Goal: Task Accomplishment & Management: Use online tool/utility

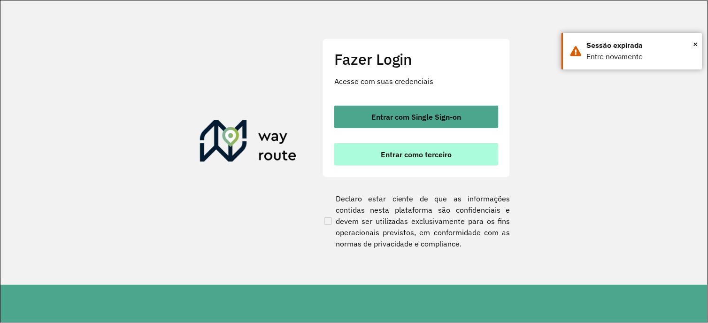
click at [443, 159] on button "Entrar como terceiro" at bounding box center [416, 154] width 164 height 23
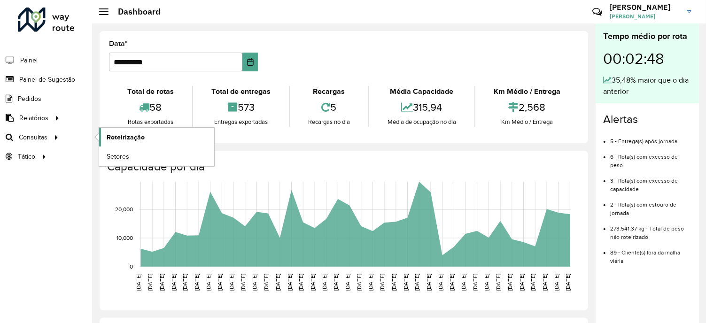
click at [123, 133] on span "Roteirização" at bounding box center [126, 137] width 38 height 10
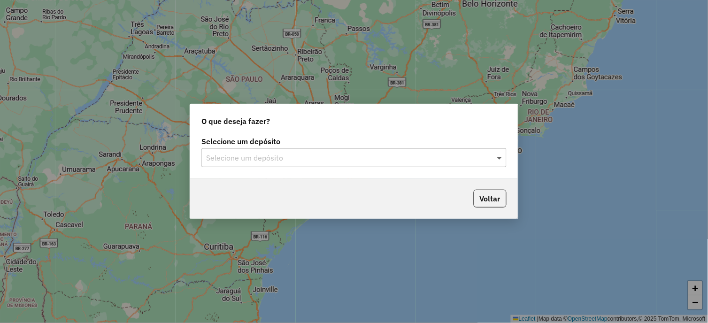
click at [505, 157] on span at bounding box center [501, 157] width 12 height 11
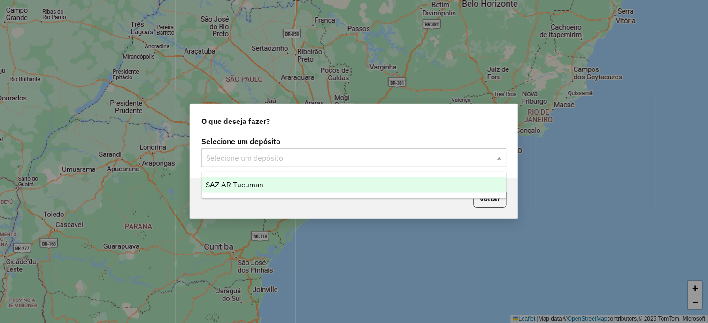
click at [245, 184] on span "SAZ AR Tucuman" at bounding box center [235, 185] width 58 height 8
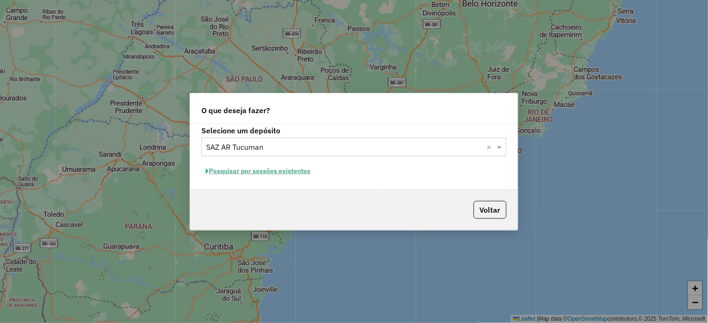
click at [232, 166] on button "Pesquisar por sessões existentes" at bounding box center [257, 171] width 113 height 15
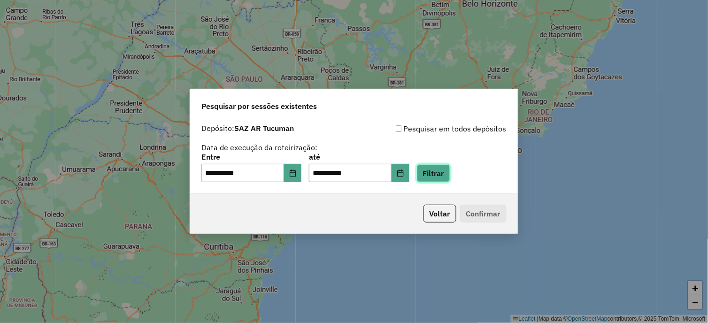
click at [450, 175] on button "Filtrar" at bounding box center [433, 173] width 33 height 18
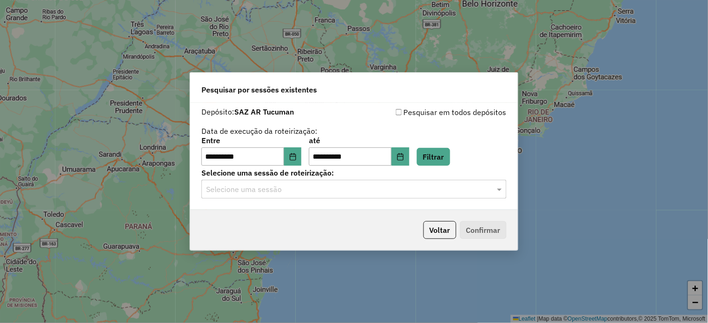
click at [494, 190] on div at bounding box center [353, 189] width 305 height 12
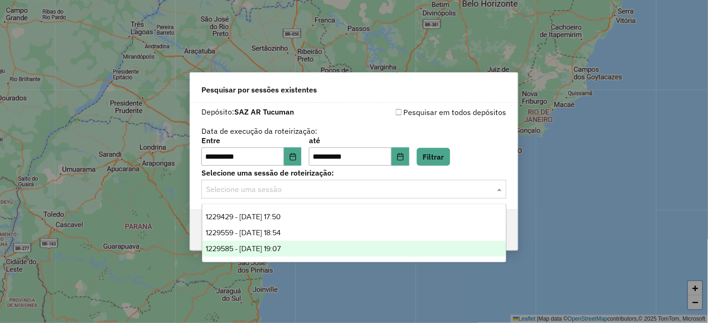
click at [281, 247] on span "1229585 - 14/08/2025 19:07" at bounding box center [243, 249] width 75 height 8
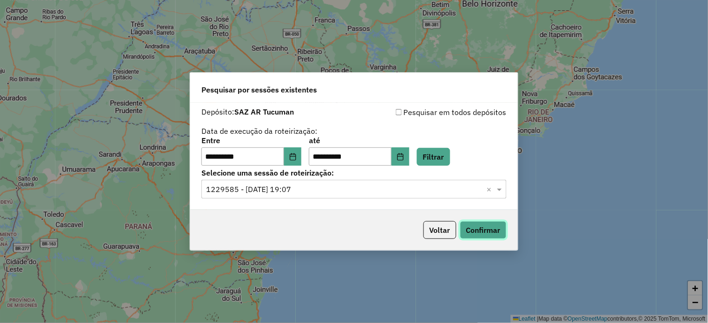
click at [484, 234] on button "Confirmar" at bounding box center [483, 230] width 46 height 18
click at [495, 191] on span at bounding box center [501, 189] width 12 height 11
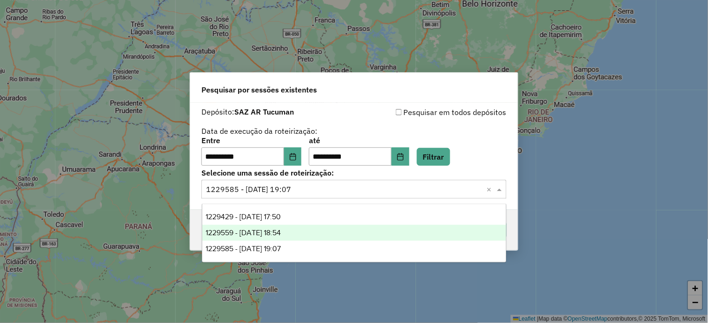
click at [280, 230] on span "1229559 - [DATE] 18:54" at bounding box center [243, 233] width 75 height 8
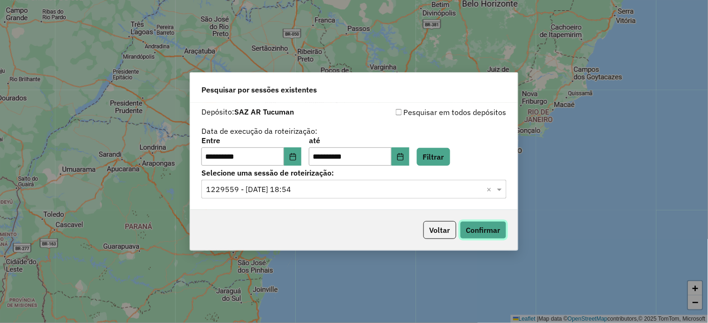
click at [477, 237] on button "Confirmar" at bounding box center [483, 230] width 46 height 18
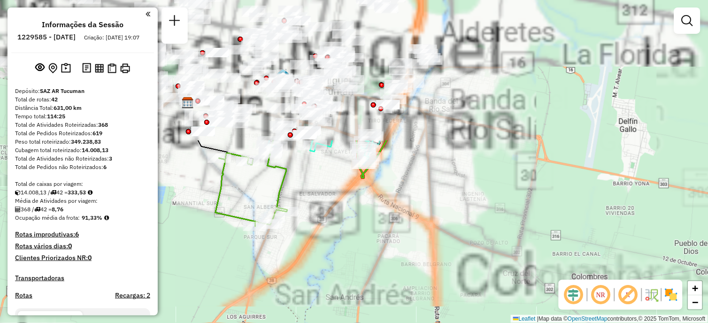
drag, startPoint x: 357, startPoint y: 153, endPoint x: 326, endPoint y: 317, distance: 166.7
click at [326, 323] on html "Aguarde... Pop-up bloqueado! Seu navegador bloqueou automáticamente a abertura …" at bounding box center [354, 161] width 708 height 323
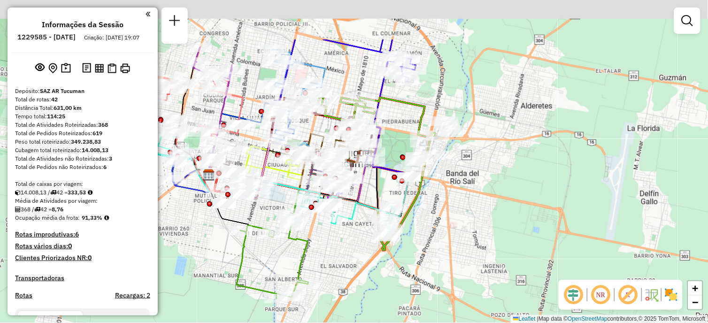
drag, startPoint x: 375, startPoint y: 180, endPoint x: 396, endPoint y: 252, distance: 74.9
click at [396, 252] on div "Janela de atendimento Grade de atendimento Capacidade Transportadoras Veículos …" at bounding box center [354, 161] width 708 height 323
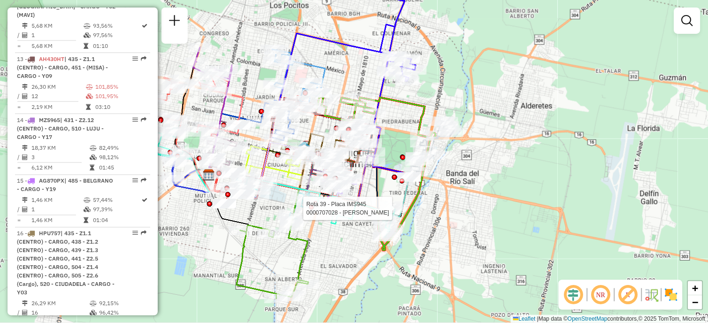
select select "**********"
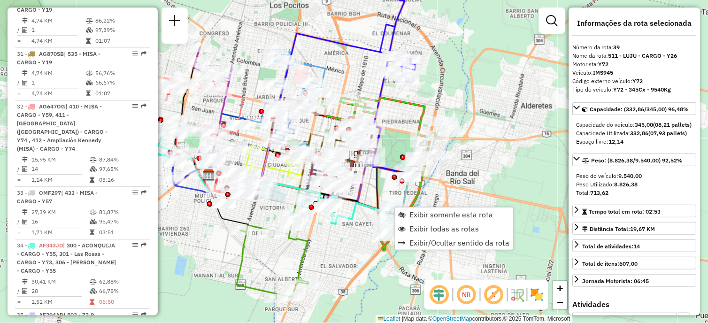
scroll to position [2589, 0]
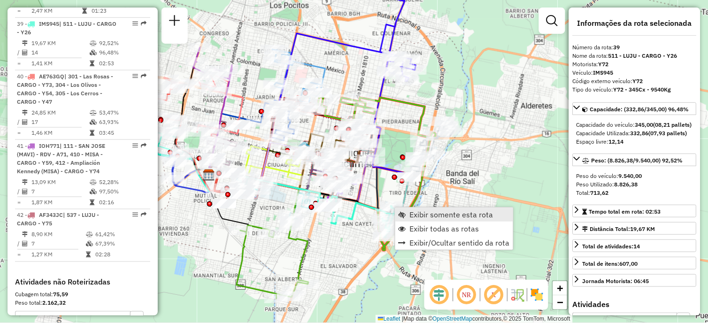
click at [438, 218] on span "Exibir somente esta rota" at bounding box center [452, 215] width 84 height 8
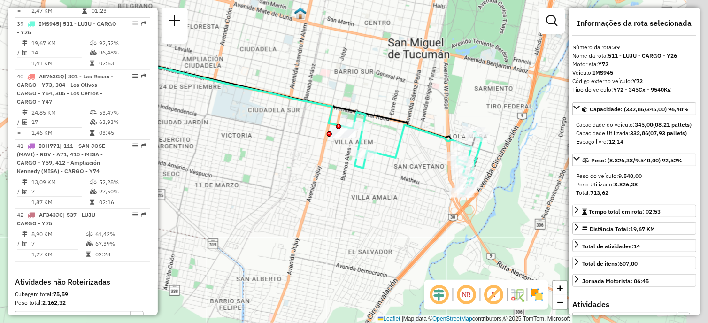
drag, startPoint x: 445, startPoint y: 234, endPoint x: 376, endPoint y: 198, distance: 77.7
click at [376, 198] on div "Janela de atendimento Grade de atendimento Capacidade Transportadoras Veículos …" at bounding box center [354, 161] width 708 height 323
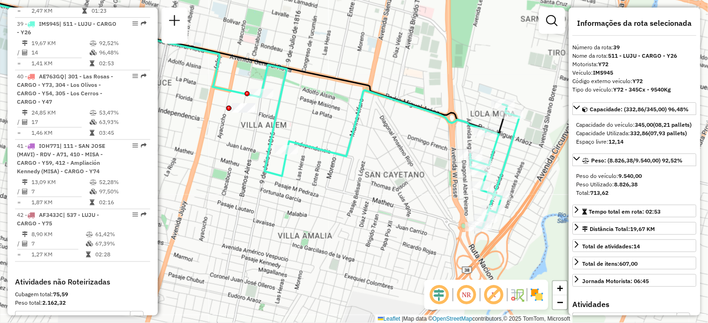
drag, startPoint x: 431, startPoint y: 205, endPoint x: 437, endPoint y: 239, distance: 34.4
click at [437, 239] on div "Janela de atendimento Grade de atendimento Capacidade Transportadoras Veículos …" at bounding box center [354, 161] width 708 height 323
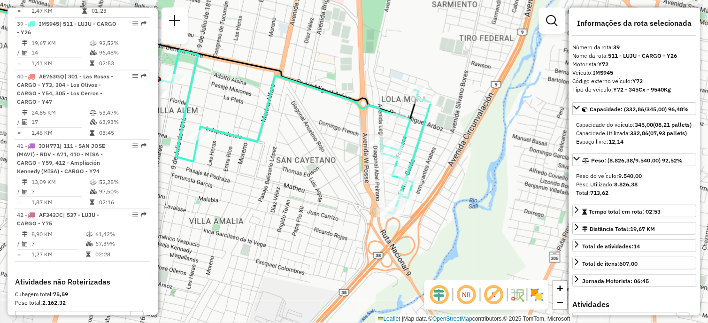
drag, startPoint x: 439, startPoint y: 235, endPoint x: 341, endPoint y: 224, distance: 98.3
click at [341, 224] on div "Janela de atendimento Grade de atendimento Capacidade Transportadoras Veículos …" at bounding box center [354, 161] width 708 height 323
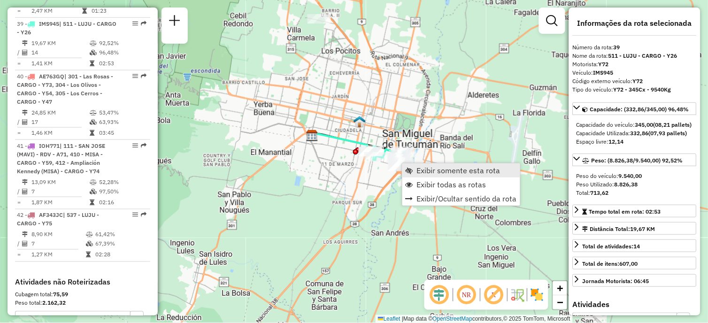
click at [438, 172] on span "Exibir somente esta rota" at bounding box center [459, 171] width 84 height 8
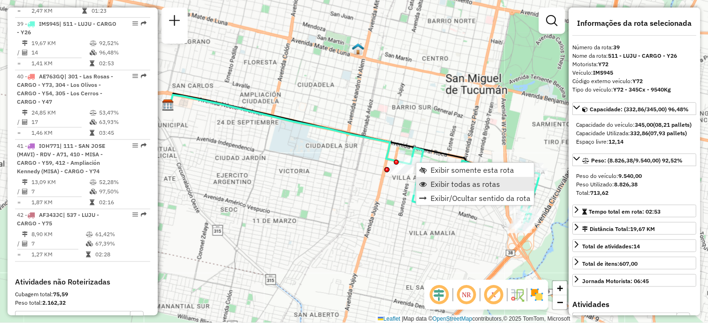
click at [458, 186] on span "Exibir todas as rotas" at bounding box center [465, 184] width 69 height 8
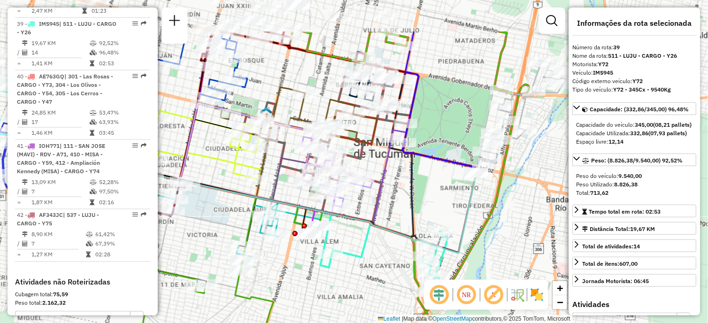
drag, startPoint x: 444, startPoint y: 160, endPoint x: 351, endPoint y: 224, distance: 113.3
click at [351, 224] on icon at bounding box center [276, 206] width 400 height 94
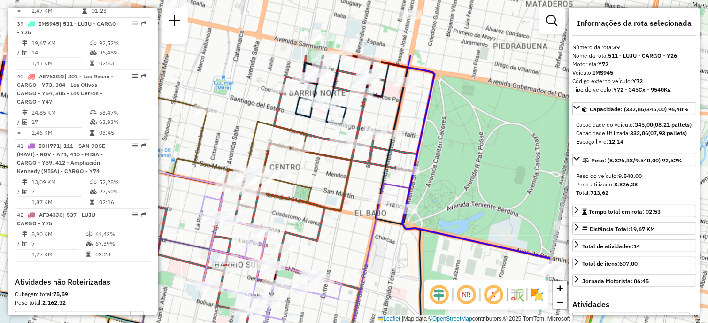
drag, startPoint x: 372, startPoint y: 139, endPoint x: 335, endPoint y: 226, distance: 94.9
click at [335, 226] on div "Janela de atendimento Grade de atendimento Capacidade Transportadoras Veículos …" at bounding box center [354, 161] width 708 height 323
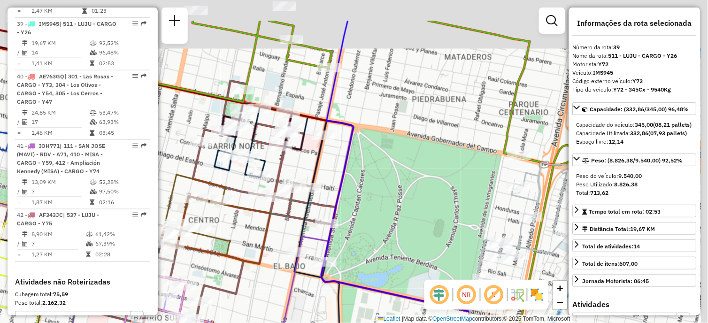
drag, startPoint x: 463, startPoint y: 123, endPoint x: 382, endPoint y: 177, distance: 97.8
click at [382, 177] on div "Janela de atendimento Grade de atendimento Capacidade Transportadoras Veículos …" at bounding box center [354, 161] width 708 height 323
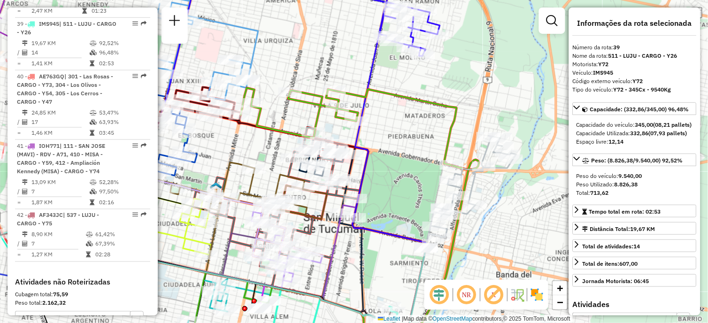
drag, startPoint x: 383, startPoint y: 129, endPoint x: 386, endPoint y: 146, distance: 17.2
click at [386, 146] on div "Janela de atendimento Grade de atendimento Capacidade Transportadoras Veículos …" at bounding box center [354, 161] width 708 height 323
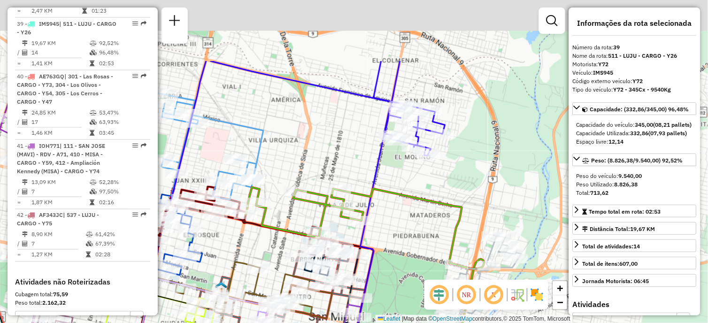
drag, startPoint x: 408, startPoint y: 198, endPoint x: 409, endPoint y: 208, distance: 10.0
click at [409, 208] on div "Janela de atendimento Grade de atendimento Capacidade Transportadoras Veículos …" at bounding box center [354, 161] width 708 height 323
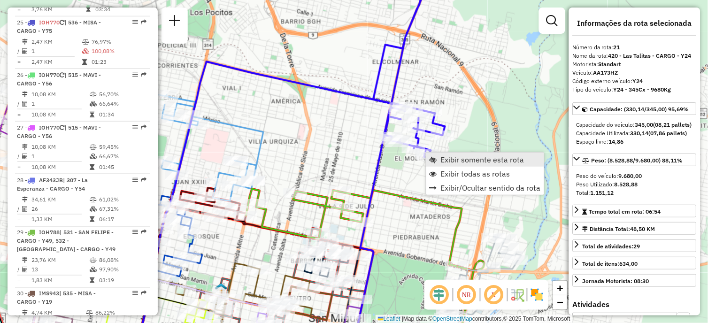
scroll to position [1575, 0]
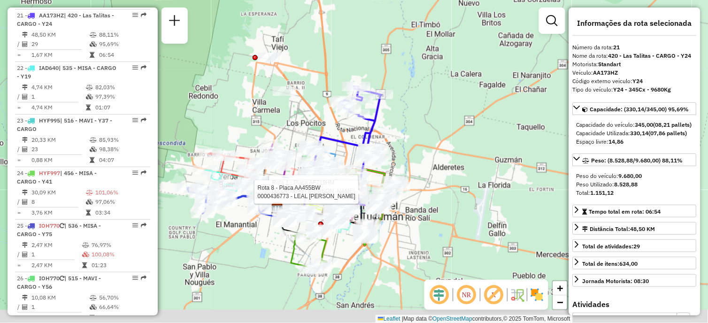
drag, startPoint x: 402, startPoint y: 171, endPoint x: 370, endPoint y: 81, distance: 96.0
click at [370, 81] on div "Rota 1 - Placa AF719HM 0000458095 - Gonzalez Mario Rota 8 - Placa AA455BW 00004…" at bounding box center [354, 161] width 708 height 323
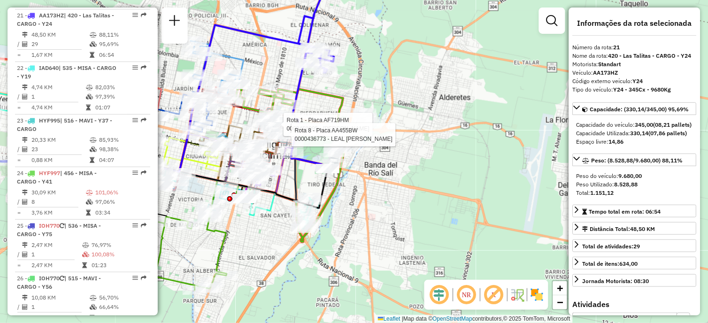
click at [385, 113] on div "Rota 1 - Placa AF719HM 0000458095 - Gonzalez Mario Rota 8 - Placa AA455BW 00004…" at bounding box center [354, 161] width 708 height 323
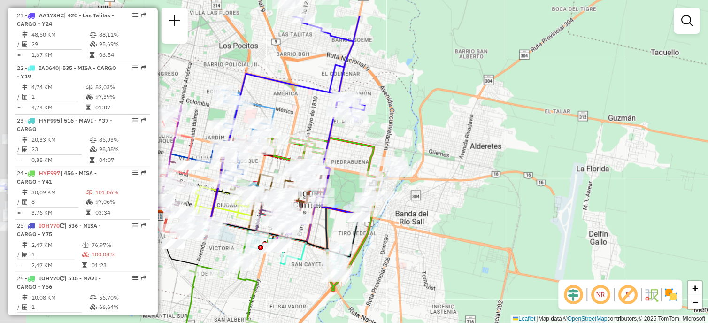
drag, startPoint x: 384, startPoint y: 91, endPoint x: 412, endPoint y: 139, distance: 55.3
click at [416, 140] on div "Janela de atendimento Grade de atendimento Capacidade Transportadoras Veículos …" at bounding box center [354, 161] width 708 height 323
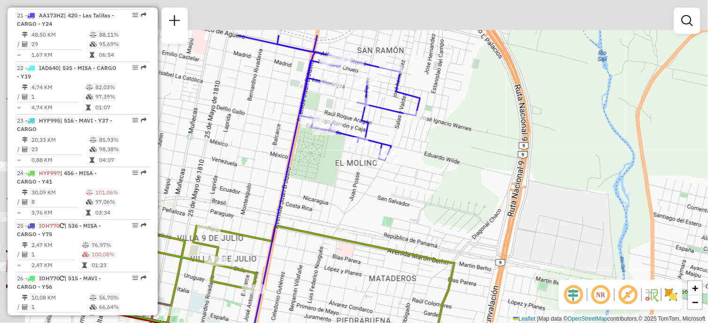
drag, startPoint x: 358, startPoint y: 126, endPoint x: 377, endPoint y: 165, distance: 43.9
click at [435, 194] on div "Janela de atendimento Grade de atendimento Capacidade Transportadoras Veículos …" at bounding box center [354, 161] width 708 height 323
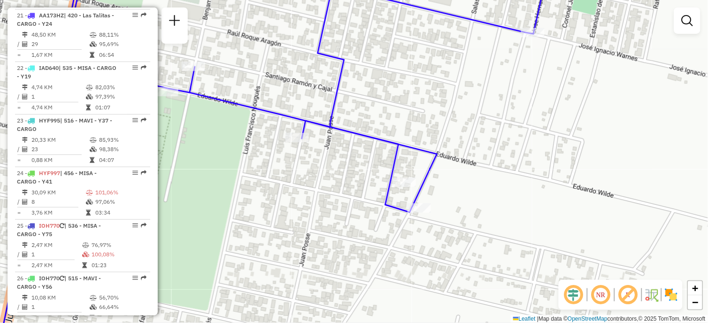
drag, startPoint x: 299, startPoint y: 186, endPoint x: 323, endPoint y: 223, distance: 43.8
click at [323, 223] on div "Janela de atendimento Grade de atendimento Capacidade Transportadoras Veículos …" at bounding box center [354, 161] width 708 height 323
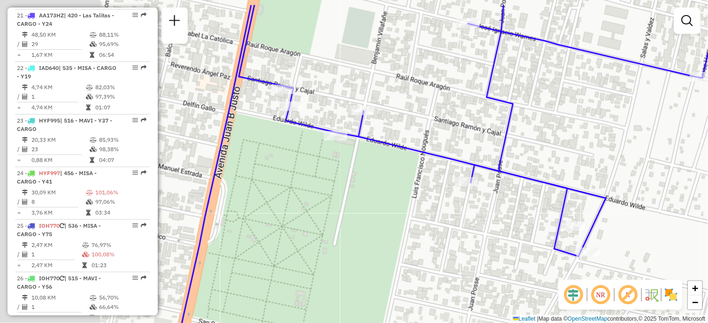
drag, startPoint x: 297, startPoint y: 198, endPoint x: 465, endPoint y: 236, distance: 172.2
click at [465, 236] on div "Janela de atendimento Grade de atendimento Capacidade Transportadoras Veículos …" at bounding box center [354, 161] width 708 height 323
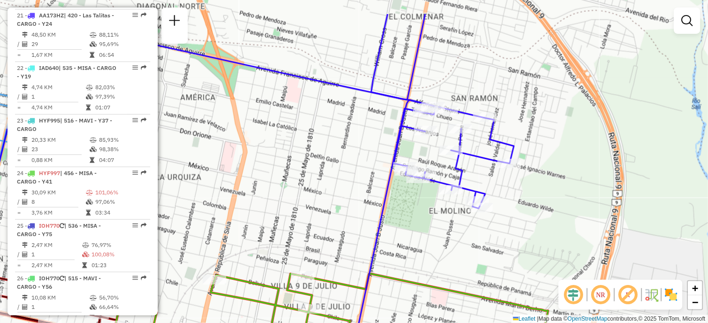
drag, startPoint x: 409, startPoint y: 175, endPoint x: 423, endPoint y: 221, distance: 48.4
click at [423, 221] on div "Janela de atendimento Grade de atendimento Capacidade Transportadoras Veículos …" at bounding box center [354, 161] width 708 height 323
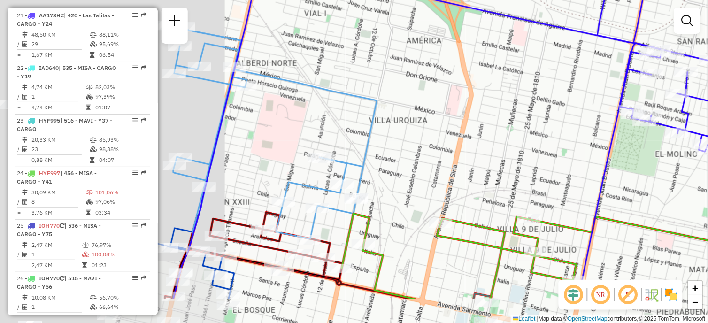
drag, startPoint x: 282, startPoint y: 188, endPoint x: 508, endPoint y: 131, distance: 233.3
click at [508, 131] on div "Janela de atendimento Grade de atendimento Capacidade Transportadoras Veículos …" at bounding box center [354, 161] width 708 height 323
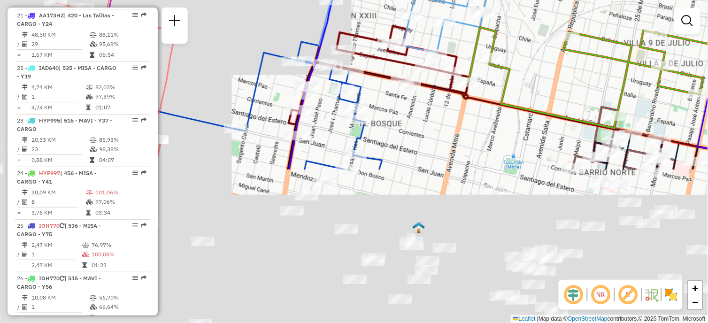
drag, startPoint x: 379, startPoint y: 206, endPoint x: 509, endPoint y: 18, distance: 228.4
click at [509, 18] on div "Janela de atendimento Grade de atendimento Capacidade Transportadoras Veículos …" at bounding box center [354, 161] width 708 height 323
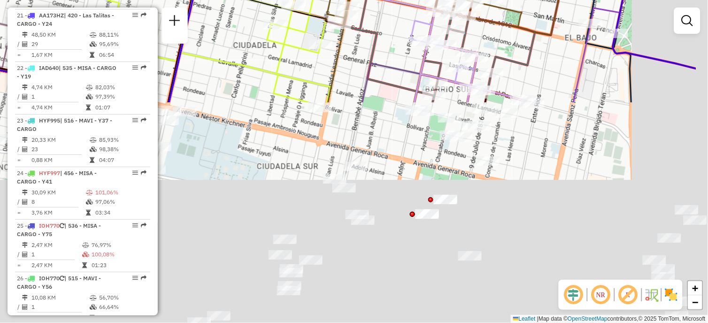
drag, startPoint x: 382, startPoint y: 196, endPoint x: 163, endPoint y: -54, distance: 332.7
click at [163, 0] on html "Aguarde... Pop-up bloqueado! Seu navegador bloqueou automáticamente a abertura …" at bounding box center [354, 161] width 708 height 323
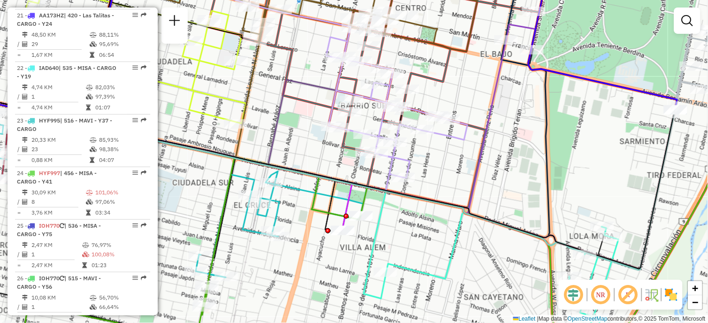
drag, startPoint x: 410, startPoint y: 169, endPoint x: 471, endPoint y: 179, distance: 61.4
click at [471, 179] on div "Janela de atendimento Grade de atendimento Capacidade Transportadoras Veículos …" at bounding box center [354, 161] width 708 height 323
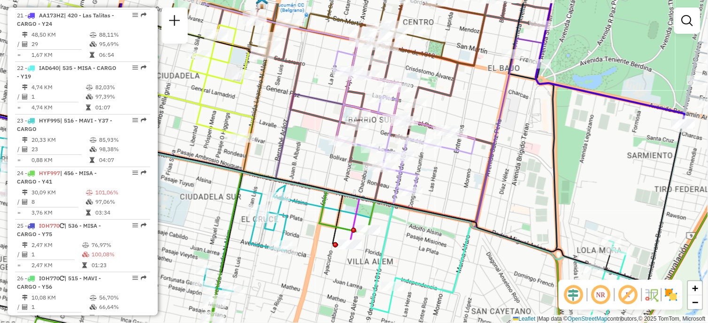
drag, startPoint x: 438, startPoint y: 137, endPoint x: 445, endPoint y: 172, distance: 36.4
click at [445, 172] on div "Janela de atendimento Grade de atendimento Capacidade Transportadoras Veículos …" at bounding box center [354, 161] width 708 height 323
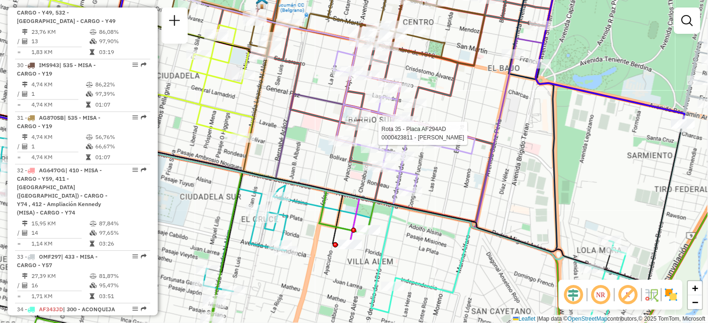
select select "**********"
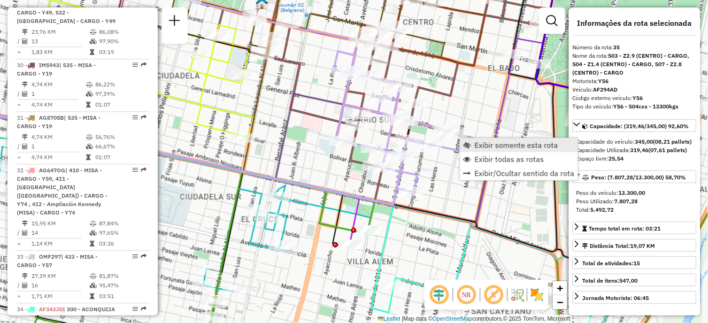
scroll to position [2362, 0]
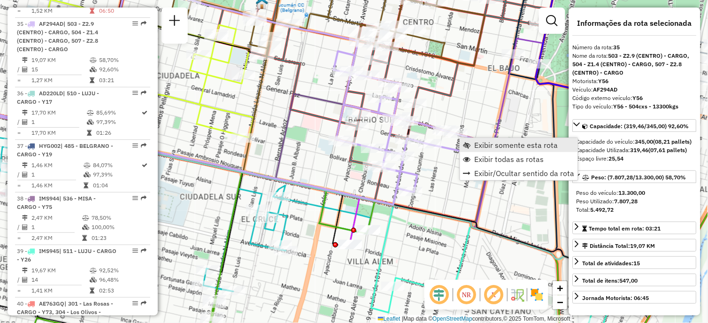
click at [504, 143] on span "Exibir somente esta rota" at bounding box center [517, 145] width 84 height 8
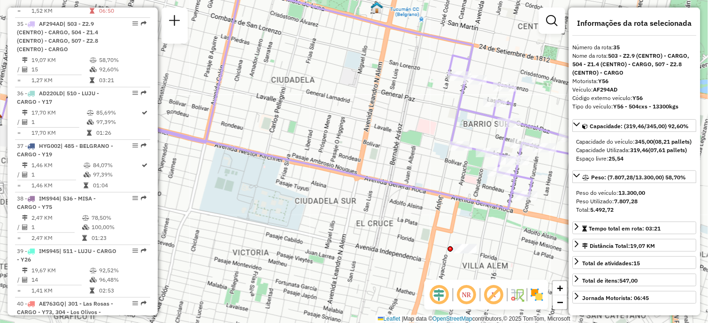
drag, startPoint x: 470, startPoint y: 193, endPoint x: 375, endPoint y: 122, distance: 119.2
click at [375, 122] on div "Janela de atendimento Grade de atendimento Capacidade Transportadoras Veículos …" at bounding box center [354, 161] width 708 height 323
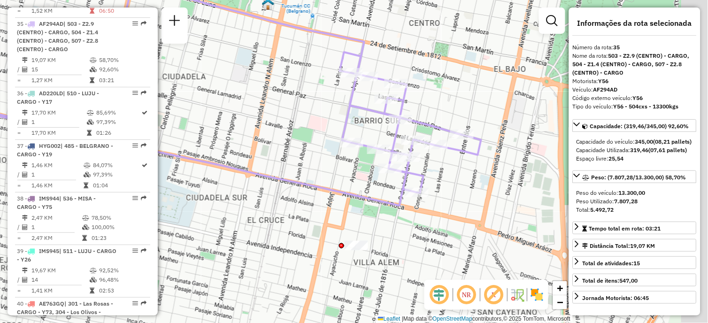
drag, startPoint x: 456, startPoint y: 208, endPoint x: 393, endPoint y: 210, distance: 62.9
click at [393, 206] on icon at bounding box center [234, 129] width 494 height 154
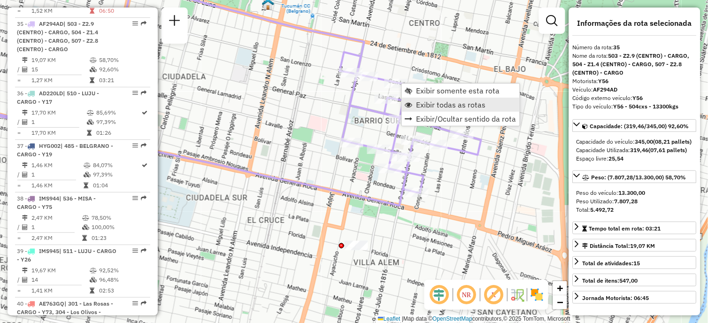
click at [443, 105] on span "Exibir todas as rotas" at bounding box center [450, 105] width 69 height 8
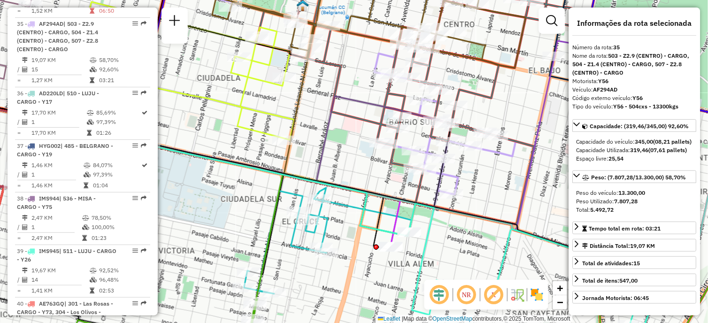
drag, startPoint x: 390, startPoint y: 191, endPoint x: 425, endPoint y: 192, distance: 34.8
click at [425, 192] on div "Janela de atendimento Grade de atendimento Capacidade Transportadoras Veículos …" at bounding box center [354, 161] width 708 height 323
click at [336, 151] on div "Rota 35 - Placa AF294AD 0000388857 - FRONTINI JORGELINA BEATRIZ Rota 1 - Placa …" at bounding box center [354, 161] width 708 height 323
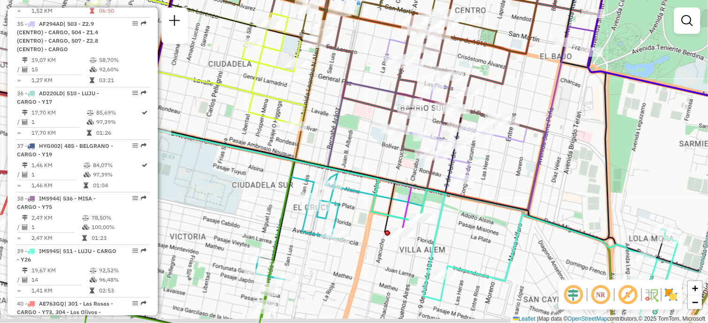
drag, startPoint x: 370, startPoint y: 202, endPoint x: 367, endPoint y: 175, distance: 27.9
click at [393, 171] on icon at bounding box center [180, 152] width 480 height 139
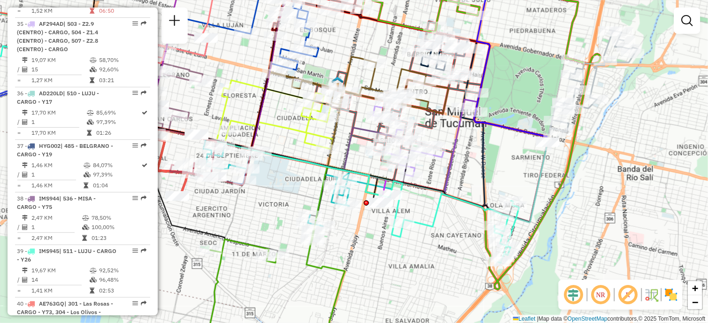
drag, startPoint x: 389, startPoint y: 203, endPoint x: 320, endPoint y: 185, distance: 71.4
click at [364, 200] on div at bounding box center [366, 202] width 5 height 5
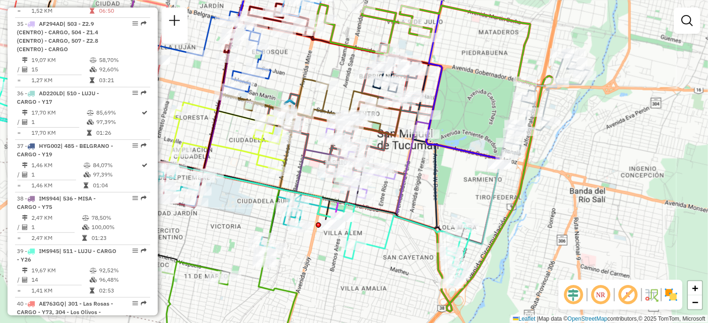
drag, startPoint x: 399, startPoint y: 98, endPoint x: 397, endPoint y: 154, distance: 55.9
click at [397, 154] on icon at bounding box center [265, 149] width 271 height 140
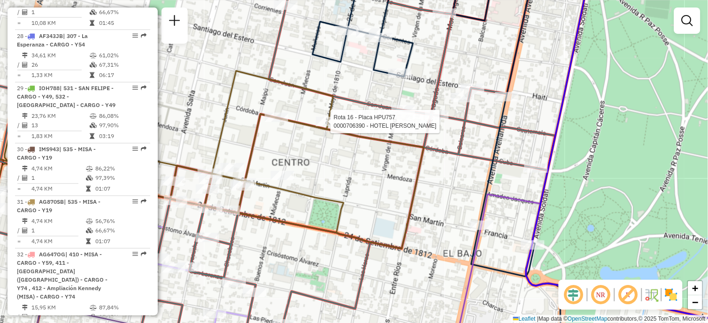
select select "**********"
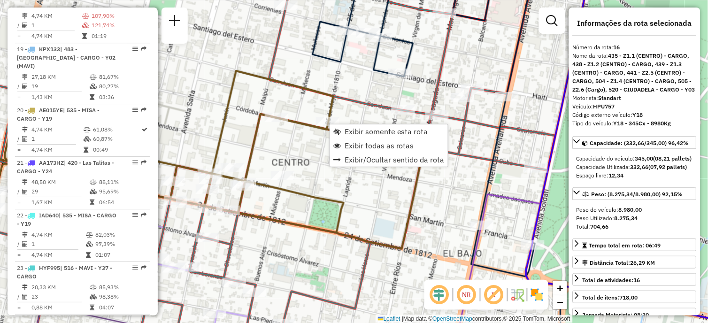
scroll to position [1262, 0]
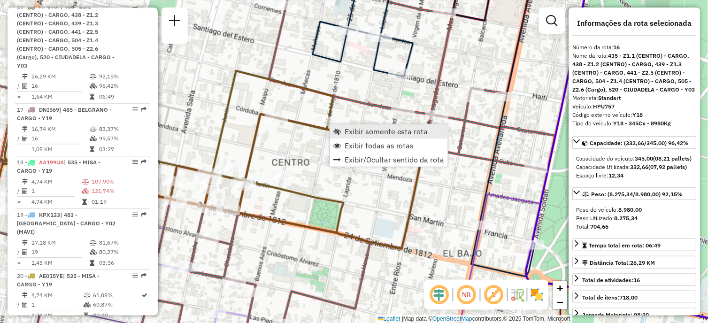
click at [350, 132] on span "Exibir somente esta rota" at bounding box center [387, 132] width 84 height 8
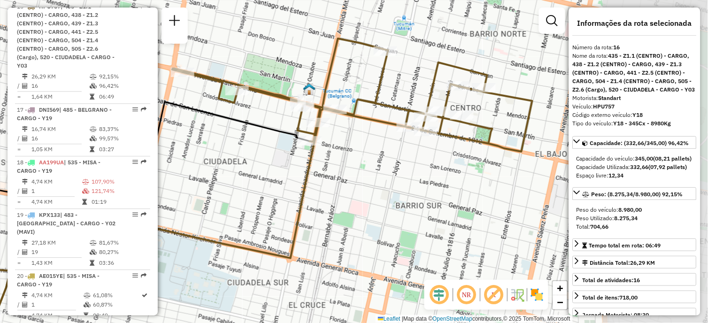
drag, startPoint x: 443, startPoint y: 166, endPoint x: 332, endPoint y: 193, distance: 114.1
click at [331, 192] on div "Janela de atendimento Grade de atendimento Capacidade Transportadoras Veículos …" at bounding box center [354, 161] width 708 height 323
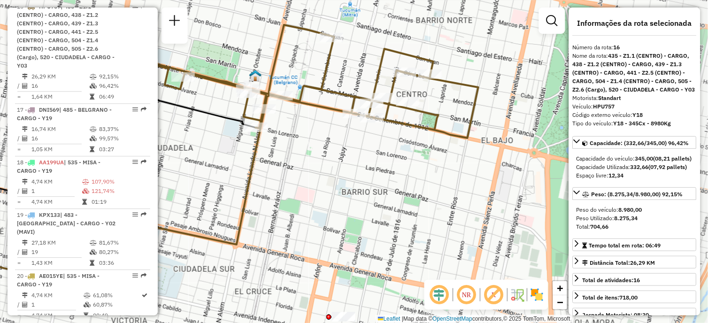
drag, startPoint x: 400, startPoint y: 229, endPoint x: 333, endPoint y: 207, distance: 70.4
click at [333, 207] on div "Janela de atendimento Grade de atendimento Capacidade Transportadoras Veículos …" at bounding box center [354, 161] width 708 height 323
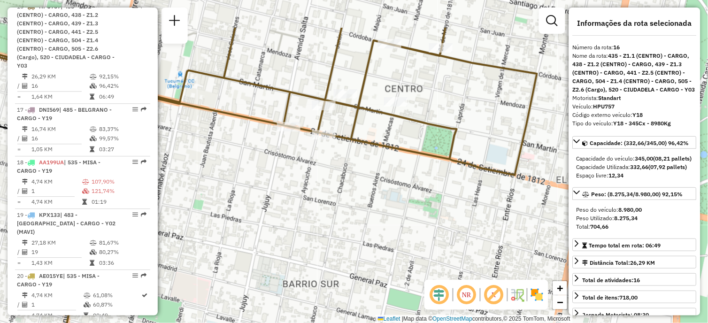
drag, startPoint x: 395, startPoint y: 131, endPoint x: 343, endPoint y: 280, distance: 157.1
click at [340, 283] on div "Janela de atendimento Grade de atendimento Capacidade Transportadoras Veículos …" at bounding box center [354, 161] width 708 height 323
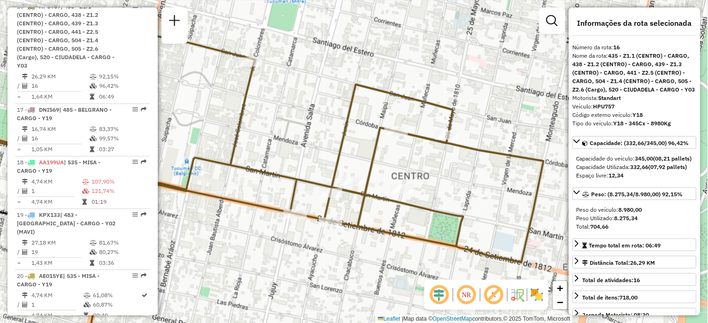
drag, startPoint x: 377, startPoint y: 254, endPoint x: 402, endPoint y: 252, distance: 25.5
click at [402, 252] on div "Janela de atendimento Grade de atendimento Capacidade Transportadoras Veículos …" at bounding box center [354, 161] width 708 height 323
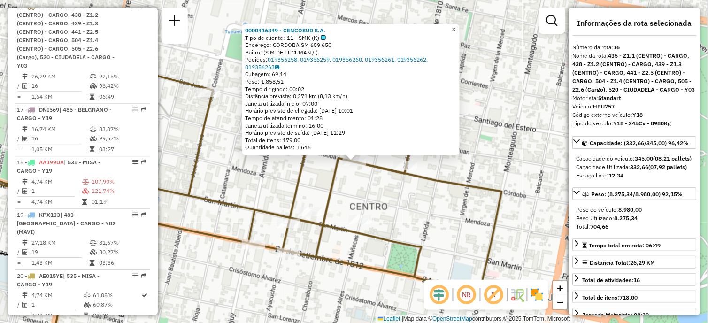
click at [456, 30] on span "×" at bounding box center [454, 29] width 4 height 8
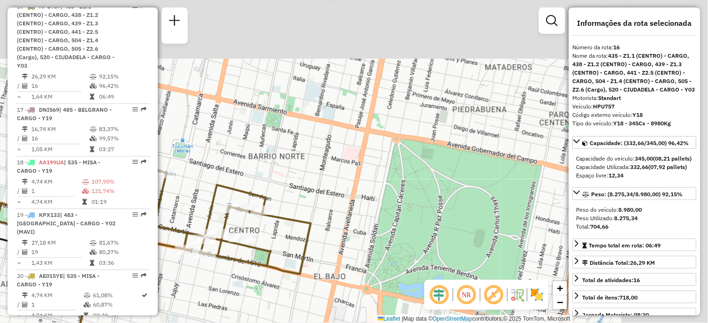
drag, startPoint x: 464, startPoint y: 135, endPoint x: 277, endPoint y: 225, distance: 207.5
click at [269, 223] on div "Janela de atendimento Grade de atendimento Capacidade Transportadoras Veículos …" at bounding box center [354, 161] width 708 height 323
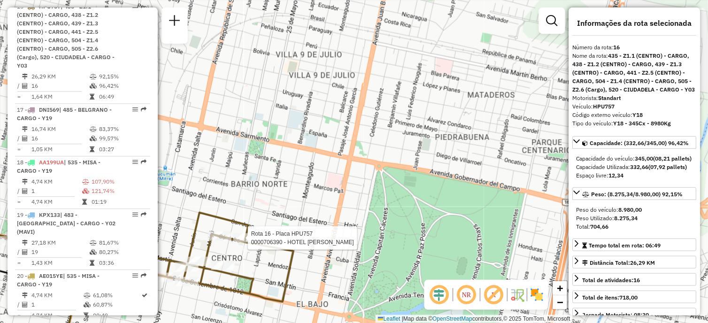
drag, startPoint x: 439, startPoint y: 140, endPoint x: 278, endPoint y: 234, distance: 186.0
click at [278, 234] on div "Rota 16 - Placa HPU757 0000706390 - HOTEL CARLOS V SRL Janela de atendimento Gr…" at bounding box center [354, 161] width 708 height 323
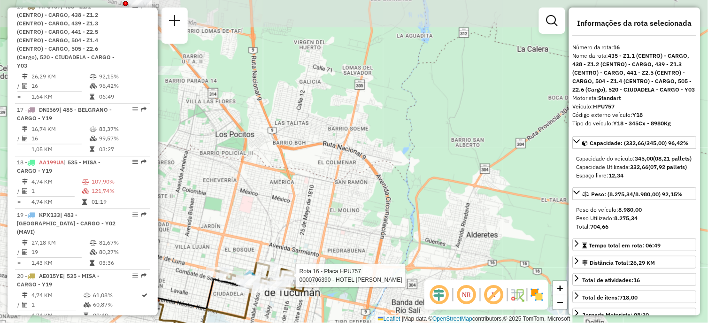
drag, startPoint x: 337, startPoint y: 151, endPoint x: 357, endPoint y: 229, distance: 80.4
click at [357, 229] on div "Rota 16 - Placa HPU757 0000706390 - HOTEL CARLOS V SRL Janela de atendimento Gr…" at bounding box center [354, 161] width 708 height 323
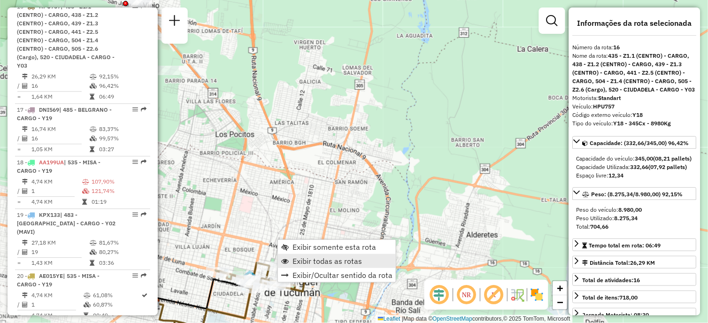
click at [322, 261] on span "Exibir todas as rotas" at bounding box center [327, 261] width 69 height 8
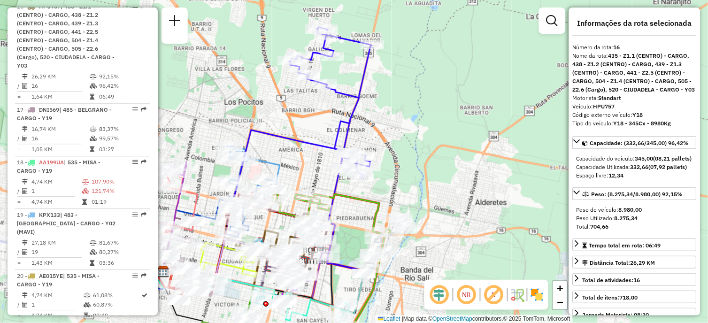
drag, startPoint x: 405, startPoint y: 203, endPoint x: 414, endPoint y: 171, distance: 33.6
click at [414, 171] on div "Janela de atendimento Grade de atendimento Capacidade Transportadoras Veículos …" at bounding box center [354, 161] width 708 height 323
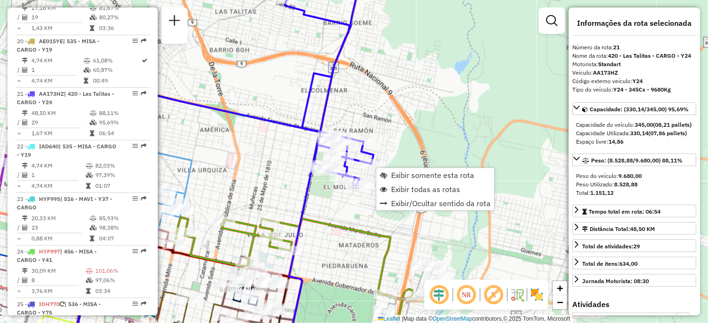
scroll to position [1575, 0]
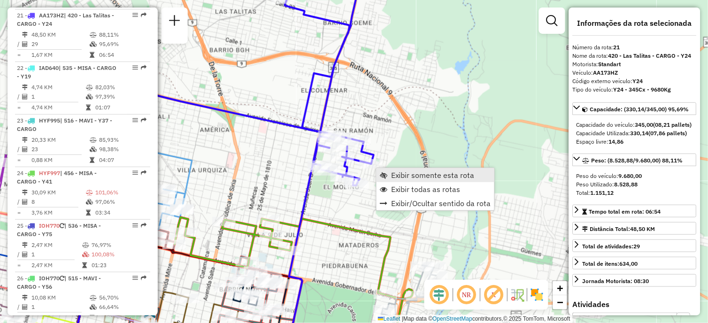
click at [416, 174] on span "Exibir somente esta rota" at bounding box center [433, 175] width 84 height 8
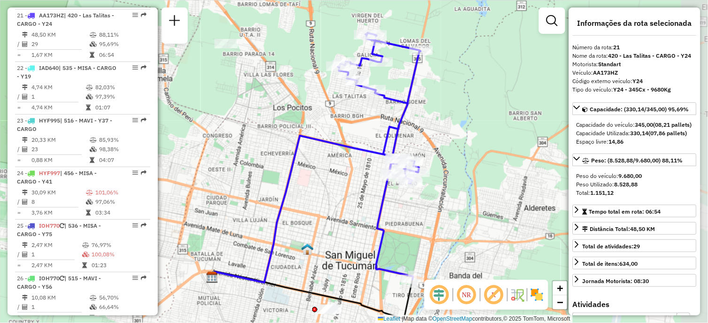
drag, startPoint x: 377, startPoint y: 177, endPoint x: 342, endPoint y: 193, distance: 38.2
click at [339, 192] on div "Janela de atendimento Grade de atendimento Capacidade Transportadoras Veículos …" at bounding box center [354, 161] width 708 height 323
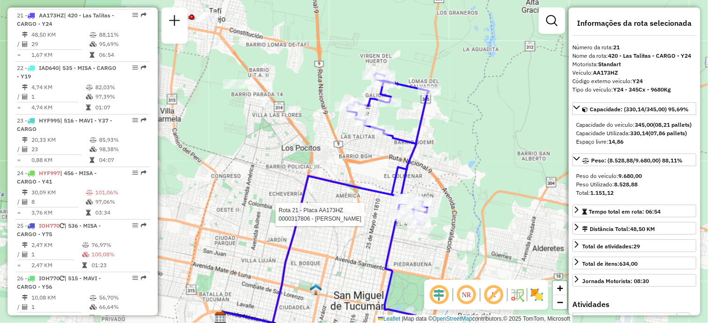
click at [515, 222] on div "Rota 21 - Placa AA173HZ 0000317806 - RODRIGUEZ SEGUNDO NICANOR Janela de atendi…" at bounding box center [354, 161] width 708 height 323
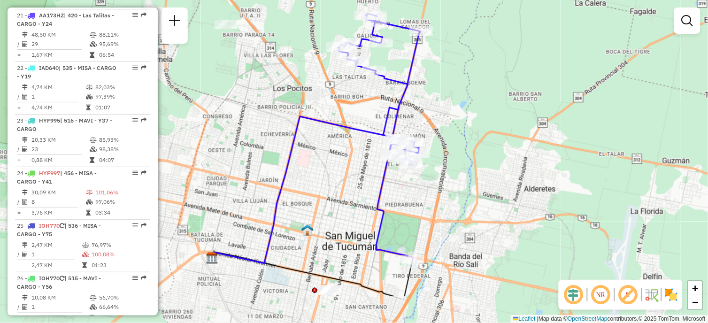
drag, startPoint x: 506, startPoint y: 231, endPoint x: 496, endPoint y: 168, distance: 63.7
click at [496, 168] on div "Janela de atendimento Grade de atendimento Capacidade Transportadoras Veículos …" at bounding box center [354, 161] width 708 height 323
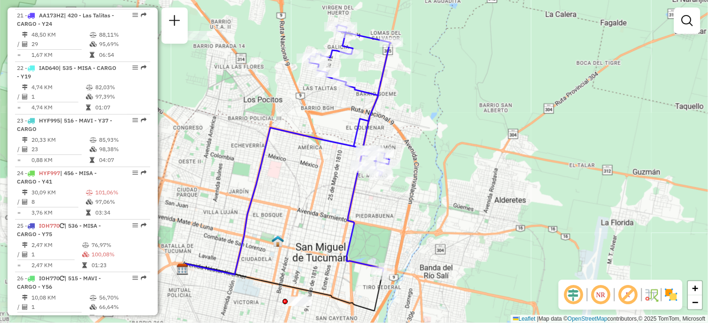
drag, startPoint x: 557, startPoint y: 223, endPoint x: 529, endPoint y: 238, distance: 31.7
click at [529, 238] on div "Janela de atendimento Grade de atendimento Capacidade Transportadoras Veículos …" at bounding box center [354, 161] width 708 height 323
select select "**********"
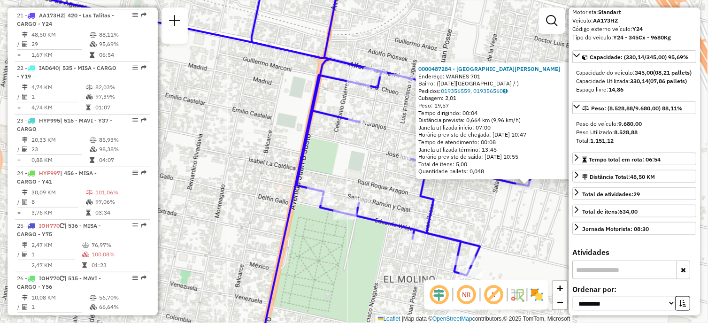
scroll to position [104, 0]
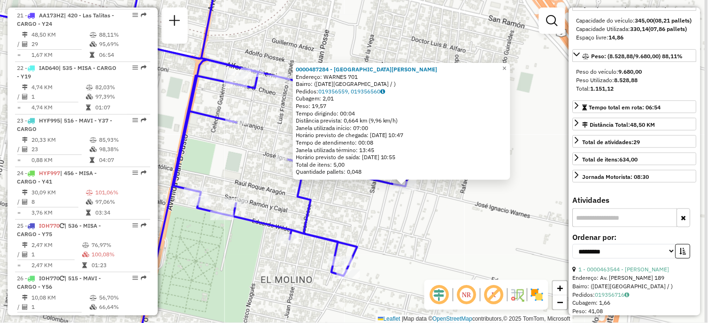
drag, startPoint x: 340, startPoint y: 277, endPoint x: 217, endPoint y: 277, distance: 123.0
click at [217, 277] on div "0000487284 - Casa Marcela Endereço: WARNES 701 Bairro: (SAN MIGUEL DE T / ) Ped…" at bounding box center [354, 161] width 708 height 323
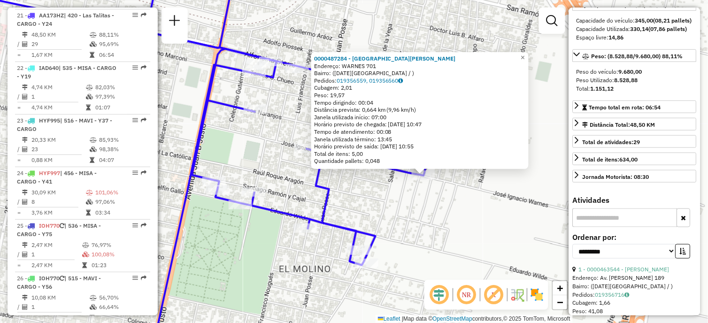
drag, startPoint x: 454, startPoint y: 242, endPoint x: 473, endPoint y: 231, distance: 21.3
click at [473, 231] on div "0000487284 - Casa Marcela Endereço: WARNES 701 Bairro: (SAN MIGUEL DE T / ) Ped…" at bounding box center [354, 161] width 708 height 323
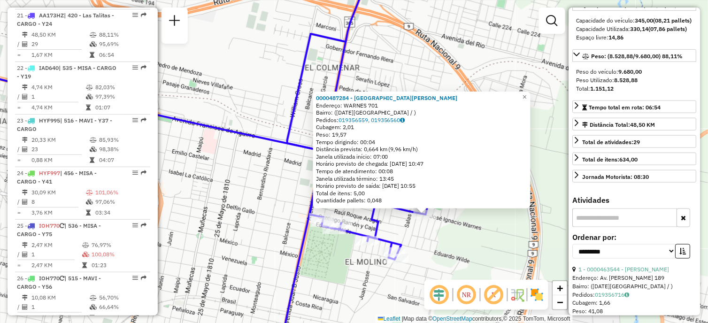
drag, startPoint x: 443, startPoint y: 254, endPoint x: 436, endPoint y: 254, distance: 7.1
click at [436, 254] on div "0000487284 - Casa Marcela Endereço: WARNES 701 Bairro: (SAN MIGUEL DE T / ) Ped…" at bounding box center [354, 161] width 708 height 323
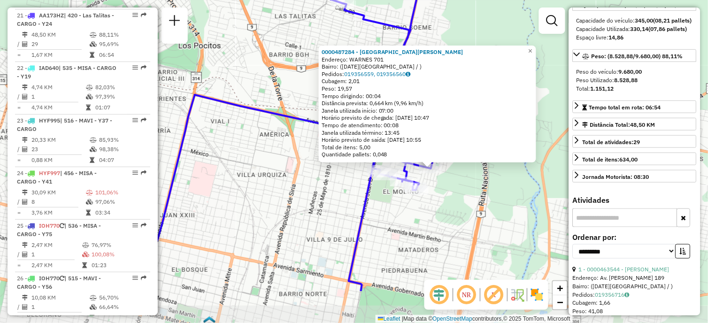
drag, startPoint x: 355, startPoint y: 259, endPoint x: 331, endPoint y: 194, distance: 69.4
click at [331, 194] on div "0000487284 - Casa Marcela Endereço: WARNES 701 Bairro: (SAN MIGUEL DE T / ) Ped…" at bounding box center [354, 161] width 708 height 323
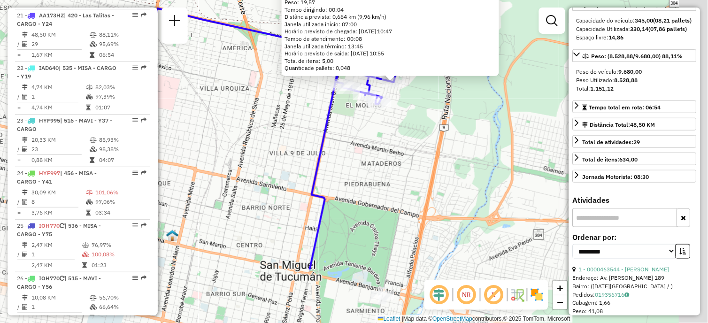
drag, startPoint x: 382, startPoint y: 239, endPoint x: 344, endPoint y: 144, distance: 102.4
click at [344, 144] on div "0000487284 - Casa Marcela Endereço: WARNES 701 Bairro: (SAN MIGUEL DE T / ) Ped…" at bounding box center [354, 161] width 708 height 323
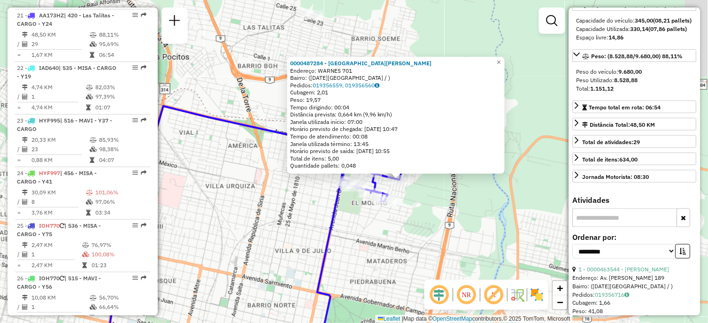
drag, startPoint x: 419, startPoint y: 172, endPoint x: 426, endPoint y: 278, distance: 106.3
click at [426, 278] on div "0000487284 - Casa Marcela Endereço: WARNES 701 Bairro: (SAN MIGUEL DE T / ) Ped…" at bounding box center [354, 161] width 708 height 323
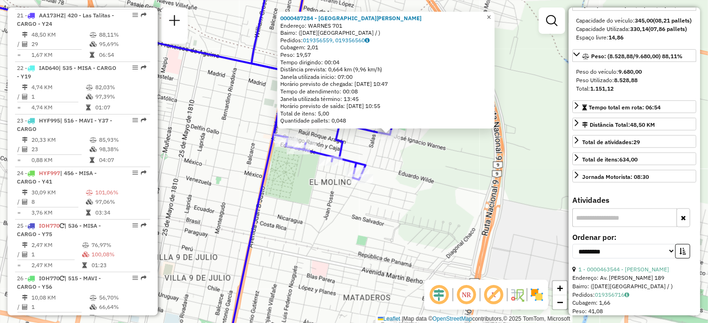
click at [491, 15] on span "×" at bounding box center [489, 17] width 4 height 8
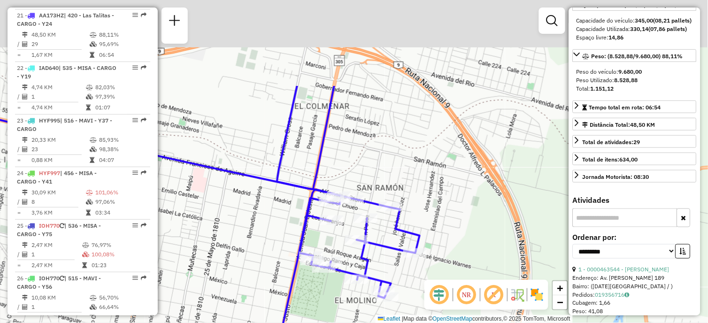
drag, startPoint x: 412, startPoint y: 166, endPoint x: 438, endPoint y: 287, distance: 124.4
click at [438, 287] on hb-router-mapa "Informações da Sessão 1229585 - 14/08/2025 Criação: 13/08/2025 19:07 Depósito: …" at bounding box center [354, 161] width 708 height 323
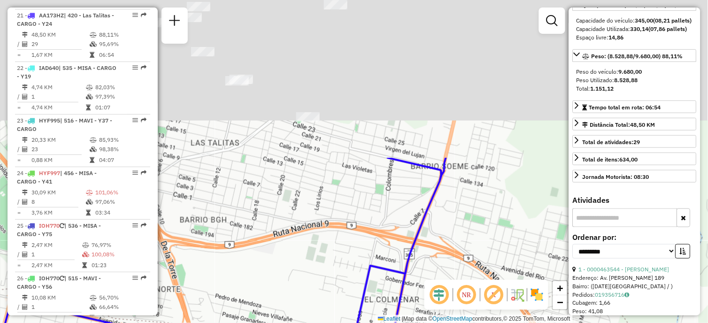
drag, startPoint x: 400, startPoint y: 155, endPoint x: 470, endPoint y: 346, distance: 202.3
click at [470, 323] on html "Aguarde... Pop-up bloqueado! Seu navegador bloqueou automáticamente a abertura …" at bounding box center [354, 161] width 708 height 323
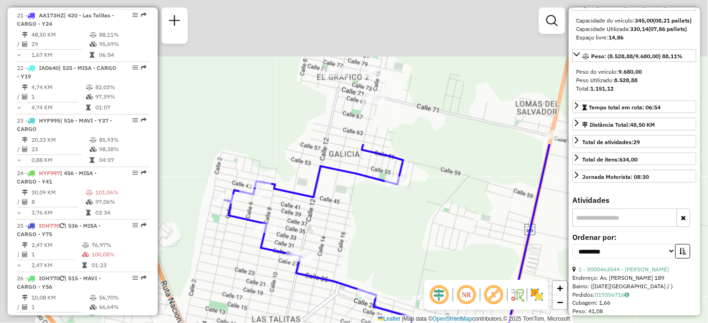
drag, startPoint x: 365, startPoint y: 169, endPoint x: 426, endPoint y: 346, distance: 186.8
click at [426, 323] on html "Aguarde... Pop-up bloqueado! Seu navegador bloqueou automáticamente a abertura …" at bounding box center [354, 161] width 708 height 323
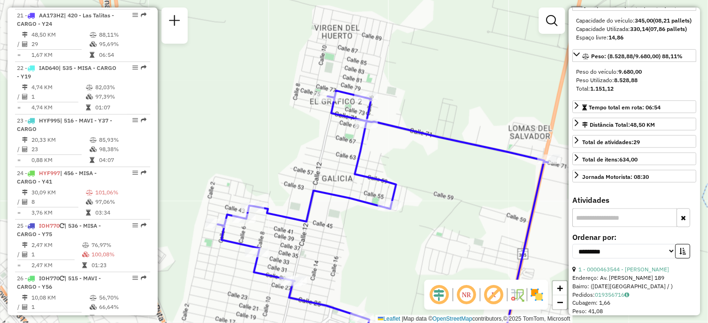
drag, startPoint x: 387, startPoint y: 167, endPoint x: 348, endPoint y: 218, distance: 64.2
click at [348, 218] on div "Janela de atendimento Grade de atendimento Capacidade Transportadoras Veículos …" at bounding box center [354, 161] width 708 height 323
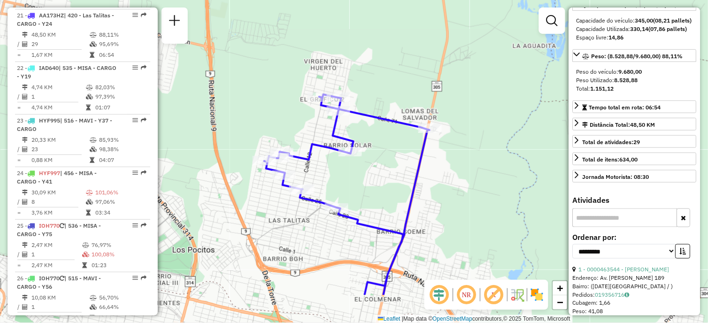
drag, startPoint x: 355, startPoint y: 222, endPoint x: 350, endPoint y: 149, distance: 73.0
click at [350, 149] on div "Rota 21 - Placa AA173HZ 0000331660 - ROMERO MIRTA Janela de atendimento Grade d…" at bounding box center [354, 161] width 708 height 323
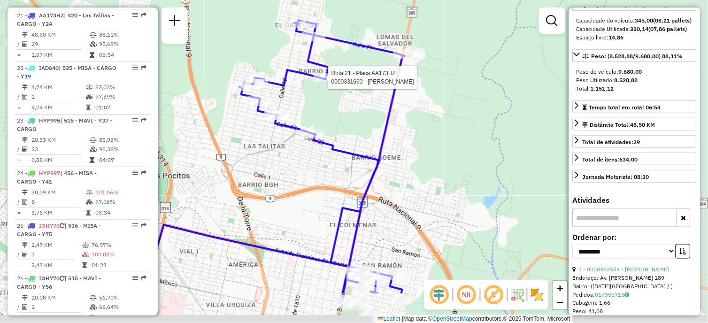
drag, startPoint x: 390, startPoint y: 214, endPoint x: 355, endPoint y: 137, distance: 84.7
click at [355, 137] on icon at bounding box center [321, 156] width 165 height 273
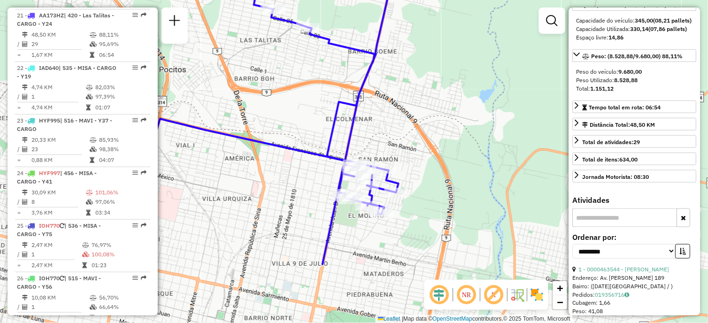
drag, startPoint x: 373, startPoint y: 221, endPoint x: 380, endPoint y: 115, distance: 105.9
click at [380, 115] on div "Rota 21 - Placa AA173HZ 0000331660 - ROMERO MIRTA Janela de atendimento Grade d…" at bounding box center [354, 161] width 708 height 323
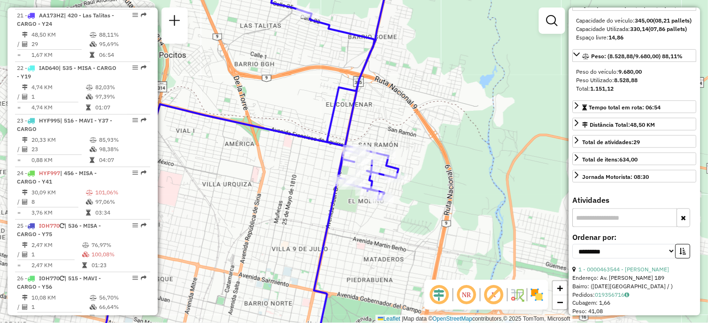
click at [372, 146] on div "Rota 21 - Placa AA173HZ 0000331660 - ROMERO MIRTA Rota 21 - Placa AA173HZ 00003…" at bounding box center [354, 161] width 708 height 323
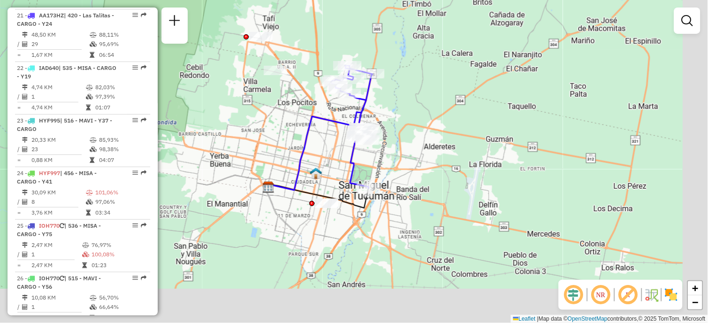
drag, startPoint x: 401, startPoint y: 207, endPoint x: 323, endPoint y: 151, distance: 96.9
click at [323, 151] on div "Janela de atendimento Grade de atendimento Capacidade Transportadoras Veículos …" at bounding box center [354, 161] width 708 height 323
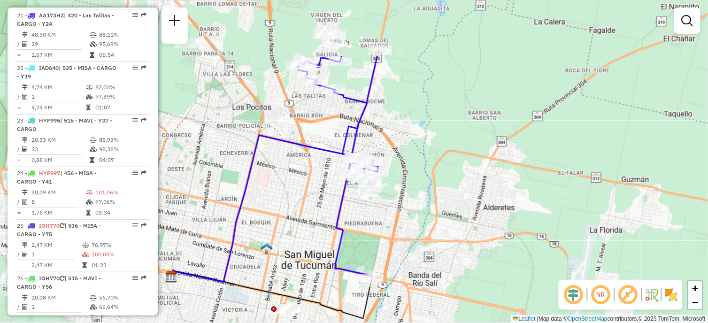
drag, startPoint x: 421, startPoint y: 123, endPoint x: 433, endPoint y: 212, distance: 89.6
click at [433, 212] on div "Janela de atendimento Grade de atendimento Capacidade Transportadoras Veículos …" at bounding box center [354, 161] width 708 height 323
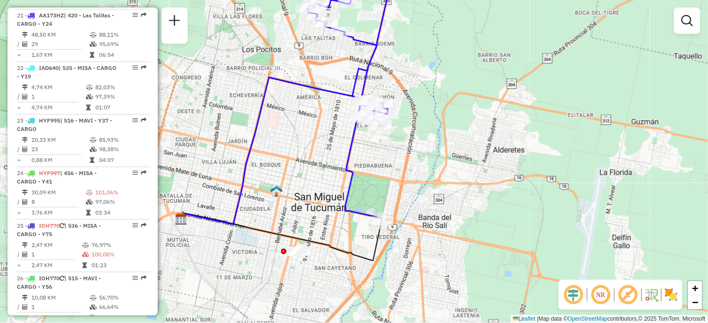
drag, startPoint x: 358, startPoint y: 230, endPoint x: 364, endPoint y: 161, distance: 69.3
click at [364, 161] on div "Janela de atendimento Grade de atendimento Capacidade Transportadoras Veículos …" at bounding box center [354, 161] width 708 height 323
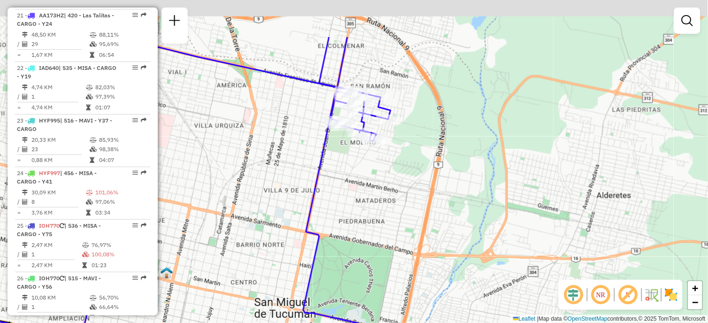
drag, startPoint x: 363, startPoint y: 97, endPoint x: 356, endPoint y: 193, distance: 96.0
click at [355, 195] on div "Janela de atendimento Grade de atendimento Capacidade Transportadoras Veículos …" at bounding box center [354, 161] width 708 height 323
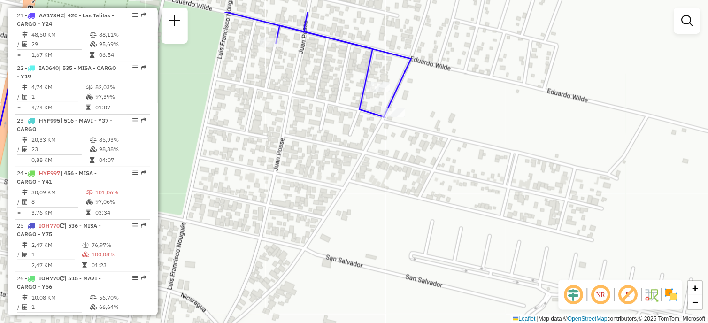
drag, startPoint x: 405, startPoint y: 125, endPoint x: 343, endPoint y: 169, distance: 76.1
click at [343, 169] on div "Janela de atendimento Grade de atendimento Capacidade Transportadoras Veículos …" at bounding box center [354, 161] width 708 height 323
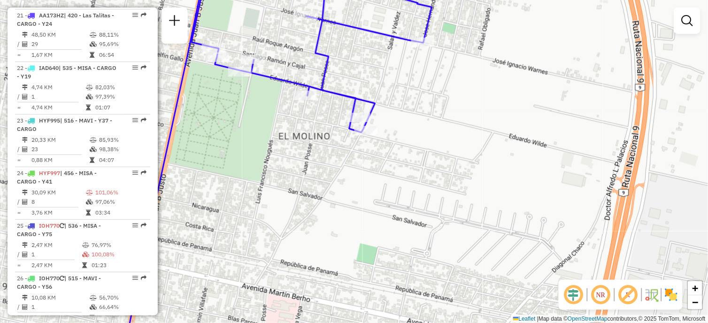
drag, startPoint x: 282, startPoint y: 171, endPoint x: 326, endPoint y: 211, distance: 59.5
click at [326, 214] on div "Janela de atendimento Grade de atendimento Capacidade Transportadoras Veículos …" at bounding box center [354, 161] width 708 height 323
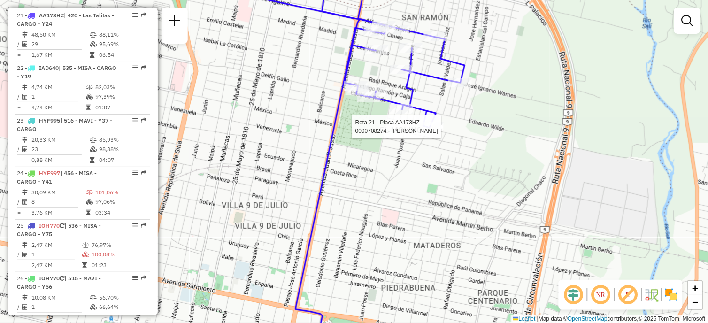
select select "**********"
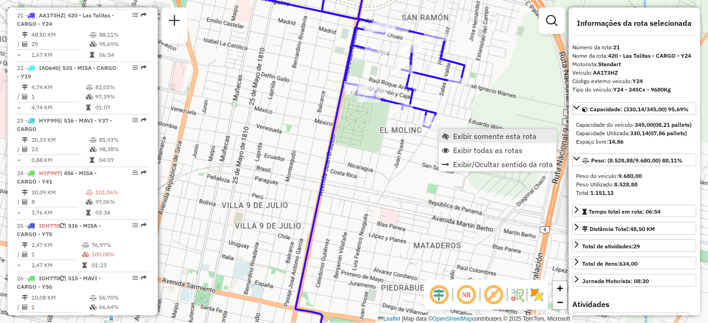
click at [499, 135] on span "Exibir somente esta rota" at bounding box center [496, 136] width 84 height 8
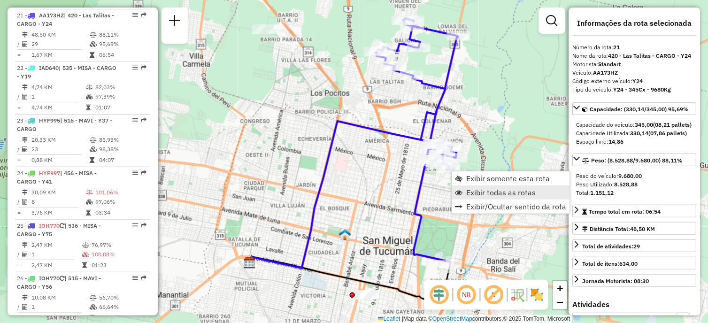
click at [480, 194] on span "Exibir todas as rotas" at bounding box center [501, 193] width 69 height 8
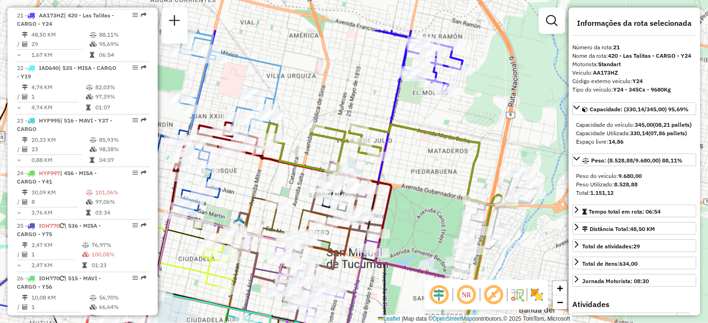
drag, startPoint x: 487, startPoint y: 139, endPoint x: 431, endPoint y: 201, distance: 84.4
click at [431, 201] on div "Janela de atendimento Grade de atendimento Capacidade Transportadoras Veículos …" at bounding box center [354, 161] width 708 height 323
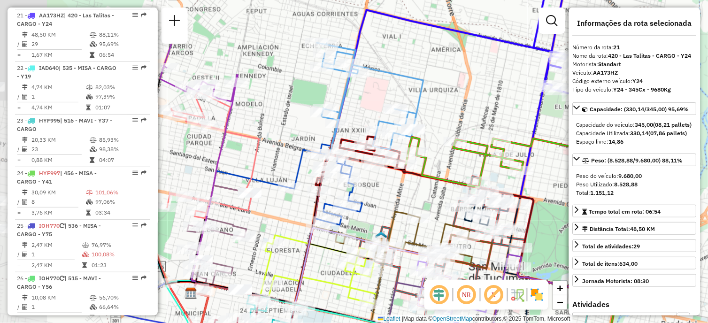
drag, startPoint x: 246, startPoint y: 208, endPoint x: 402, endPoint y: 247, distance: 161.1
click at [402, 247] on icon at bounding box center [356, 282] width 271 height 140
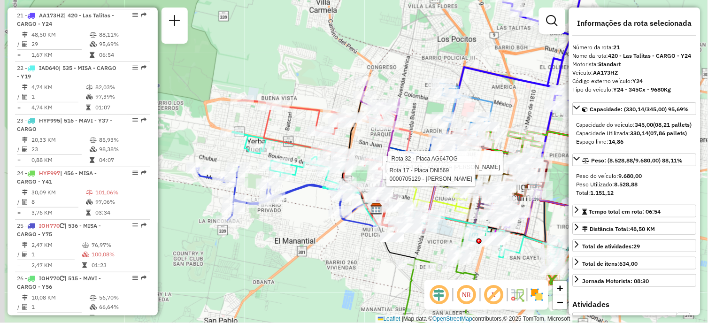
drag, startPoint x: 250, startPoint y: 241, endPoint x: 299, endPoint y: 245, distance: 48.9
click at [299, 245] on div "Rota 16 - Placa HPU757 0000474329 - Maldonado Ariel Alberto Rota 32 - Placa AG6…" at bounding box center [354, 161] width 708 height 323
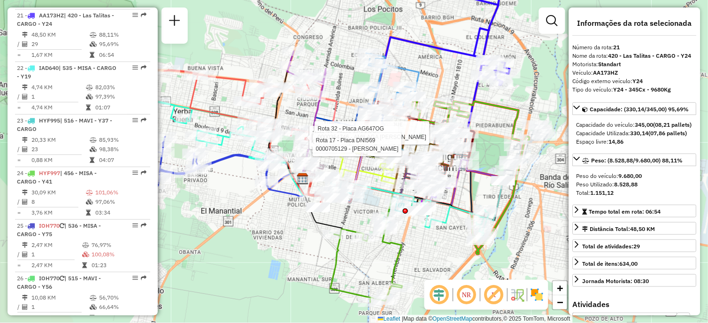
drag, startPoint x: 272, startPoint y: 269, endPoint x: 203, endPoint y: 242, distance: 74.0
click at [198, 240] on div "Rota 16 - Placa HPU757 0000474329 - Maldonado Ariel Alberto Rota 32 - Placa AG6…" at bounding box center [354, 161] width 708 height 323
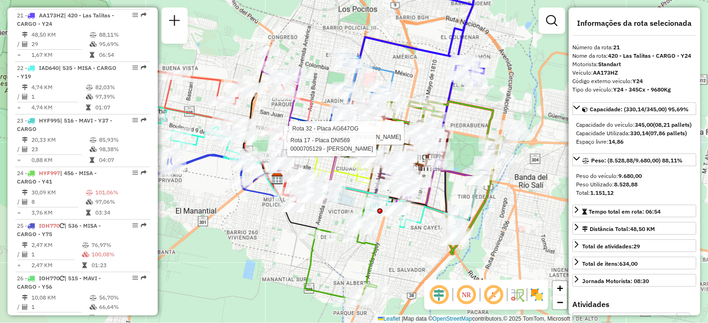
drag, startPoint x: 420, startPoint y: 254, endPoint x: 398, endPoint y: 254, distance: 22.5
click at [398, 254] on div "Rota 16 - Placa HPU757 0000474329 - Maldonado Ariel Alberto Rota 32 - Placa AG6…" at bounding box center [354, 161] width 708 height 323
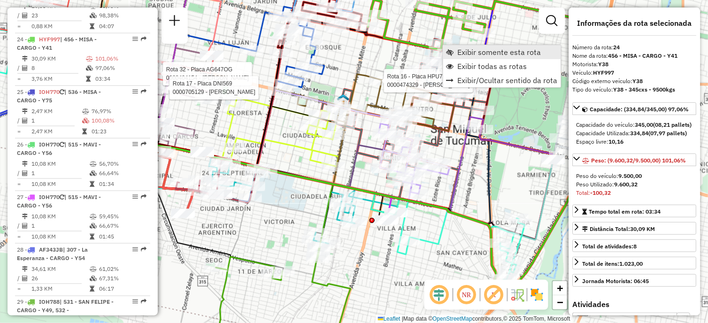
scroll to position [1733, 0]
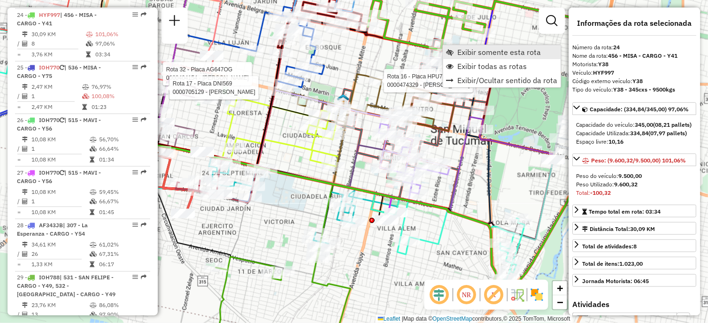
click at [488, 50] on span "Exibir somente esta rota" at bounding box center [500, 52] width 84 height 8
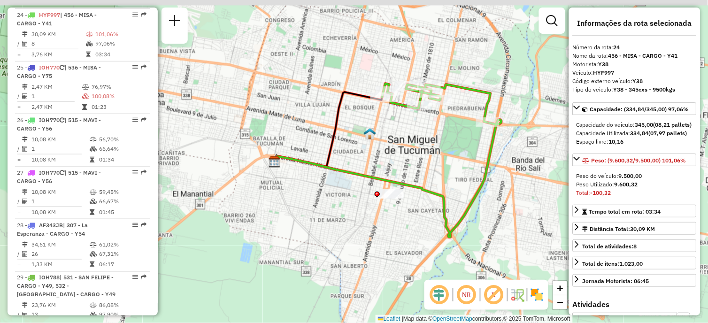
drag, startPoint x: 425, startPoint y: 90, endPoint x: 421, endPoint y: 117, distance: 28.0
click at [421, 117] on div "Janela de atendimento Grade de atendimento Capacidade Transportadoras Veículos …" at bounding box center [354, 161] width 708 height 323
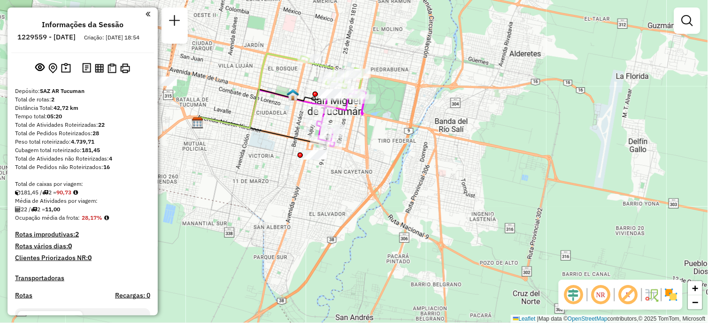
drag, startPoint x: 345, startPoint y: 142, endPoint x: 360, endPoint y: 189, distance: 49.3
click at [358, 202] on div "Janela de atendimento Grade de atendimento Capacidade Transportadoras Veículos …" at bounding box center [354, 161] width 708 height 323
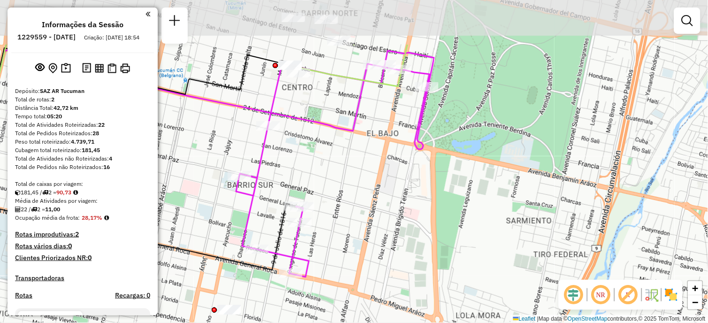
drag, startPoint x: 381, startPoint y: 132, endPoint x: 409, endPoint y: 209, distance: 82.0
click at [409, 209] on div "Janela de atendimento Grade de atendimento Capacidade Transportadoras Veículos …" at bounding box center [354, 161] width 708 height 323
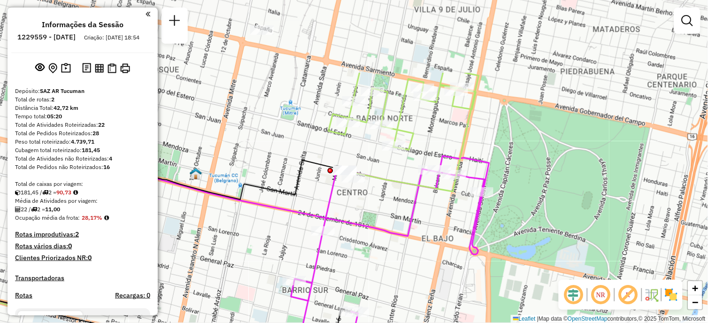
drag, startPoint x: 395, startPoint y: 164, endPoint x: 450, endPoint y: 269, distance: 118.7
click at [450, 269] on div "Janela de atendimento Grade de atendimento Capacidade Transportadoras Veículos …" at bounding box center [354, 161] width 708 height 323
